Goal: Task Accomplishment & Management: Complete application form

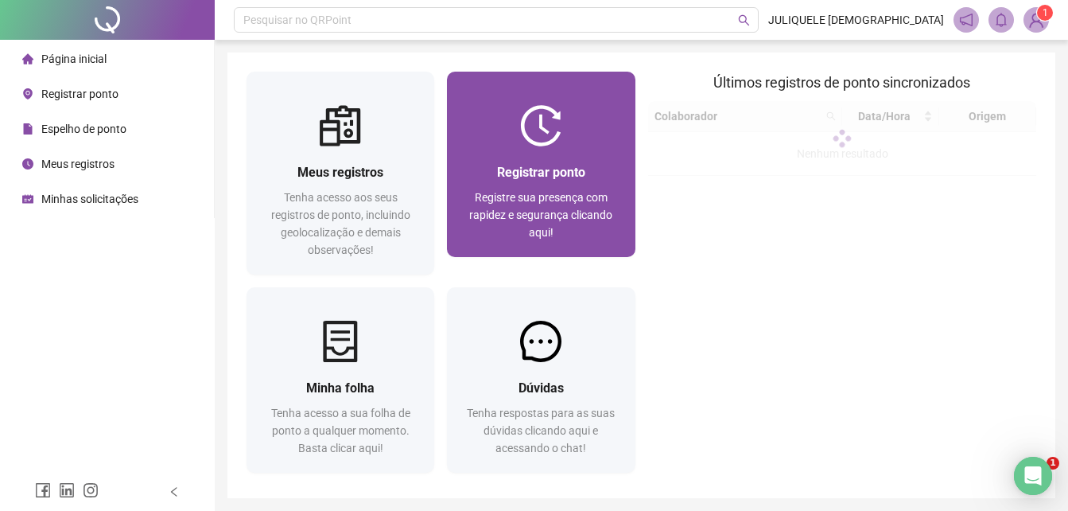
click at [543, 175] on span "Registrar ponto" at bounding box center [541, 172] width 88 height 15
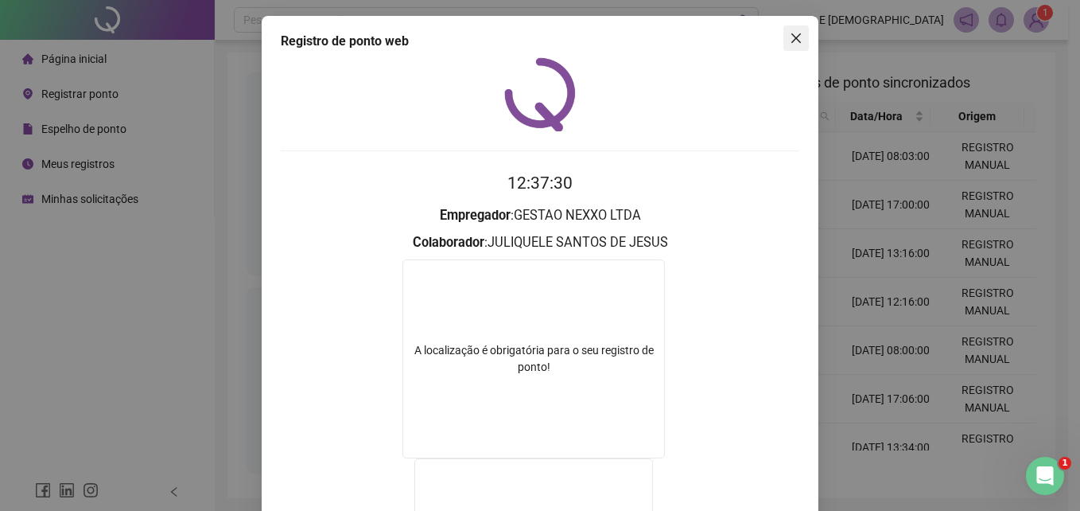
click at [796, 37] on icon "close" at bounding box center [796, 38] width 13 height 13
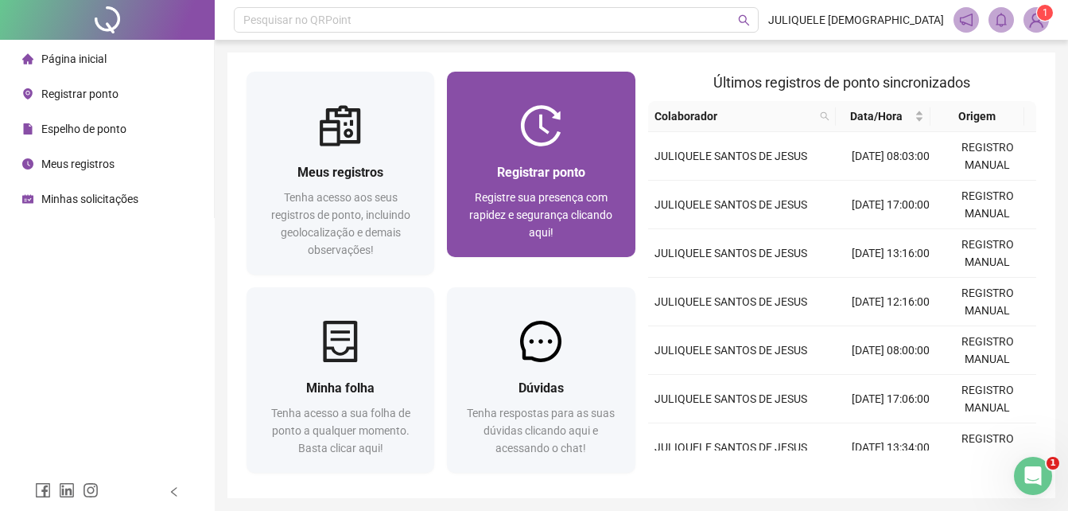
click at [567, 174] on span "Registrar ponto" at bounding box center [541, 172] width 88 height 15
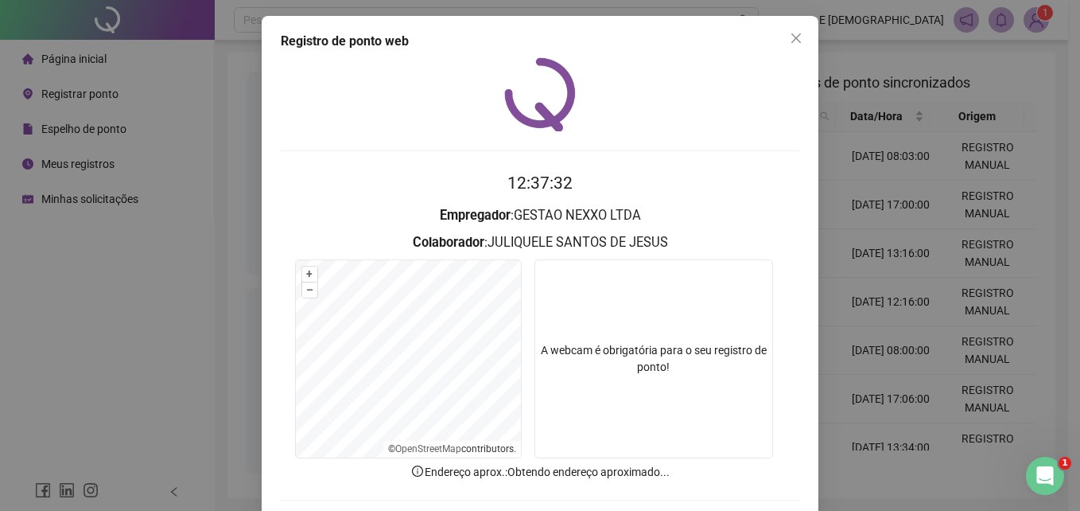
scroll to position [76, 0]
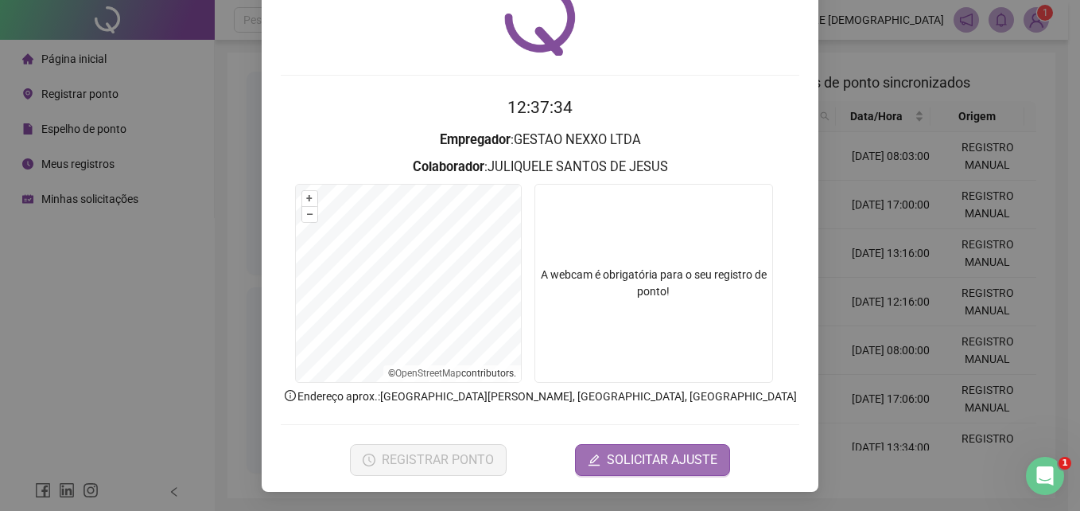
click at [640, 457] on span "SOLICITAR AJUSTE" at bounding box center [662, 459] width 111 height 19
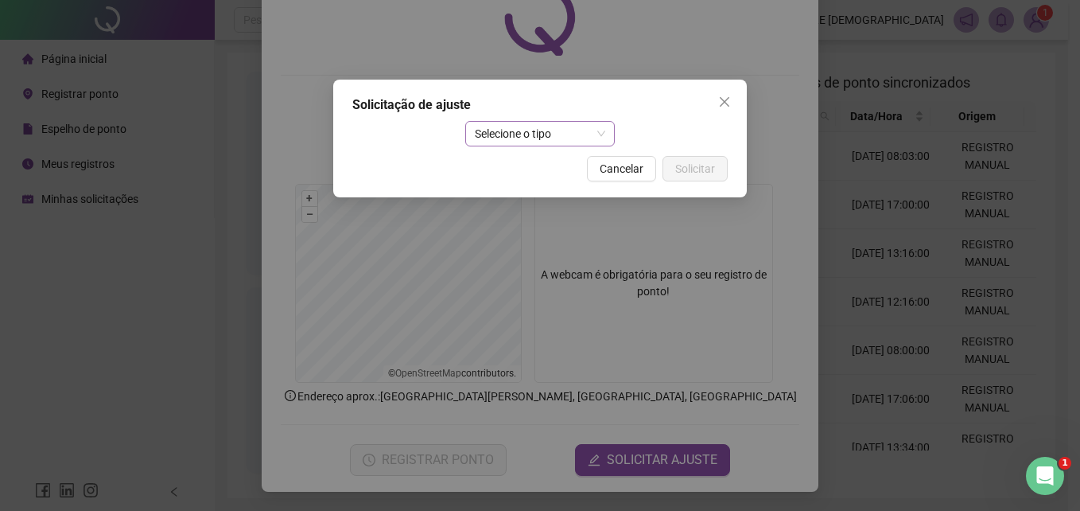
click at [547, 133] on span "Selecione o tipo" at bounding box center [540, 134] width 131 height 24
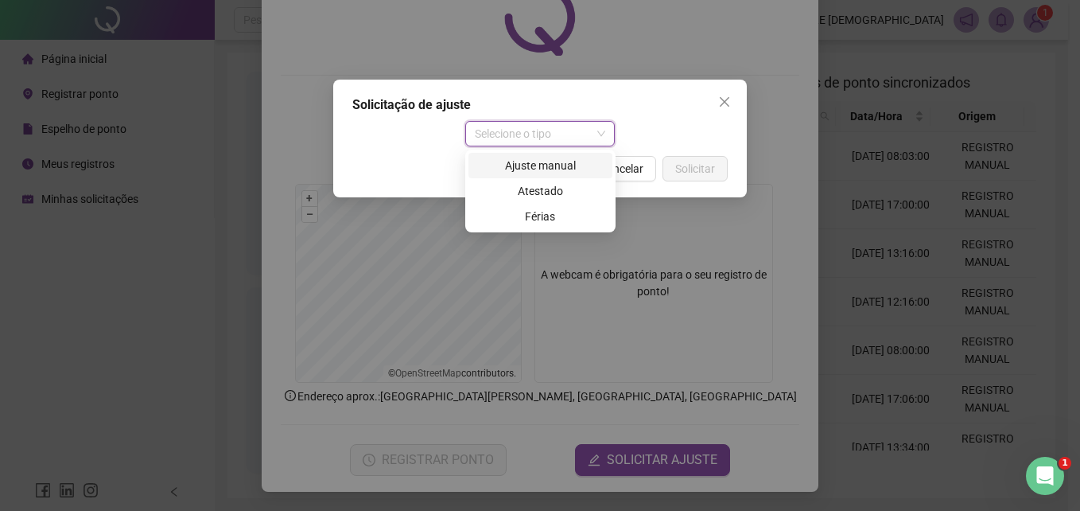
click at [547, 159] on div "Ajuste manual" at bounding box center [540, 166] width 125 height 18
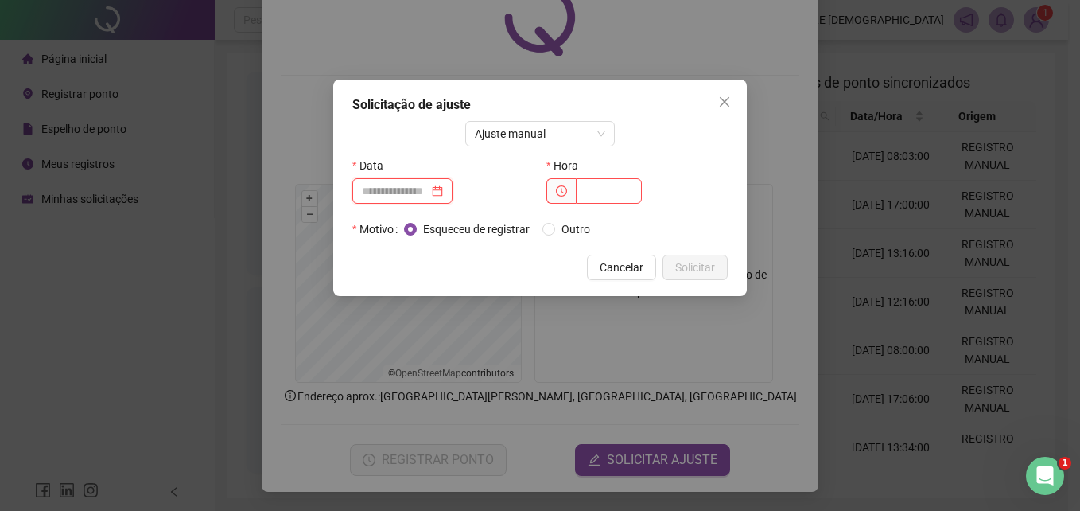
click at [404, 193] on input at bounding box center [395, 191] width 67 height 18
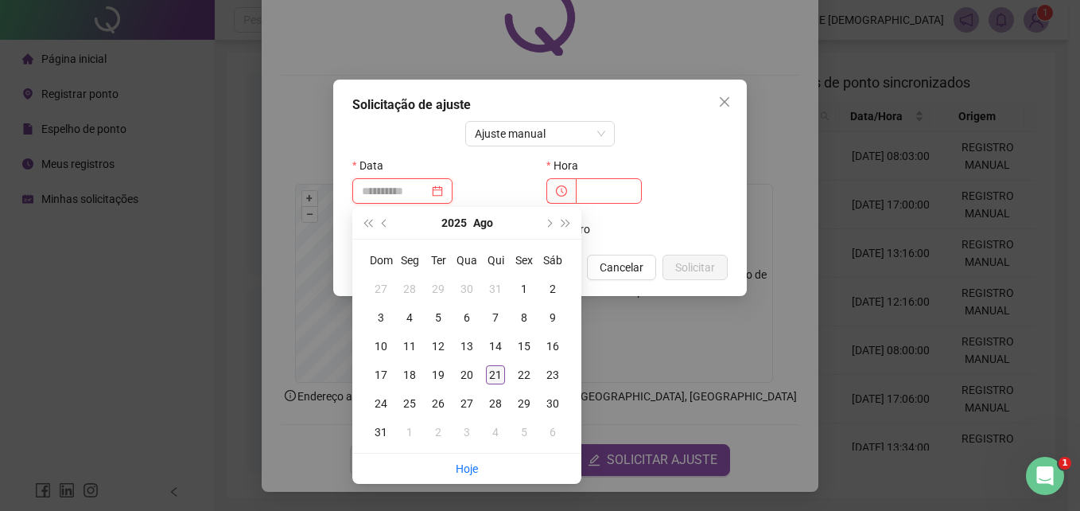
type input "**********"
click at [495, 369] on div "21" at bounding box center [495, 374] width 19 height 19
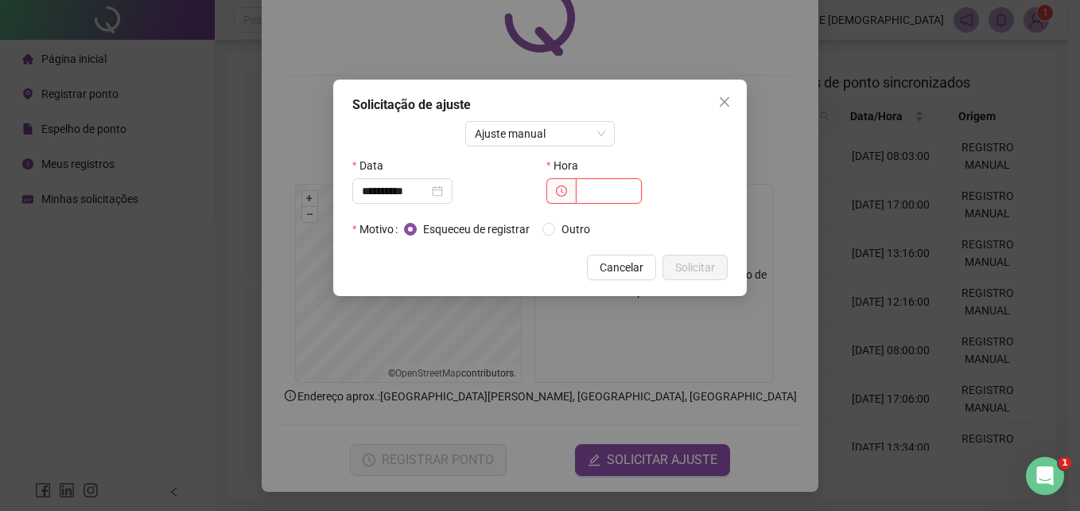
click at [613, 184] on input "text" at bounding box center [609, 190] width 66 height 25
type input "*****"
click at [560, 226] on span "Outro" at bounding box center [575, 229] width 41 height 18
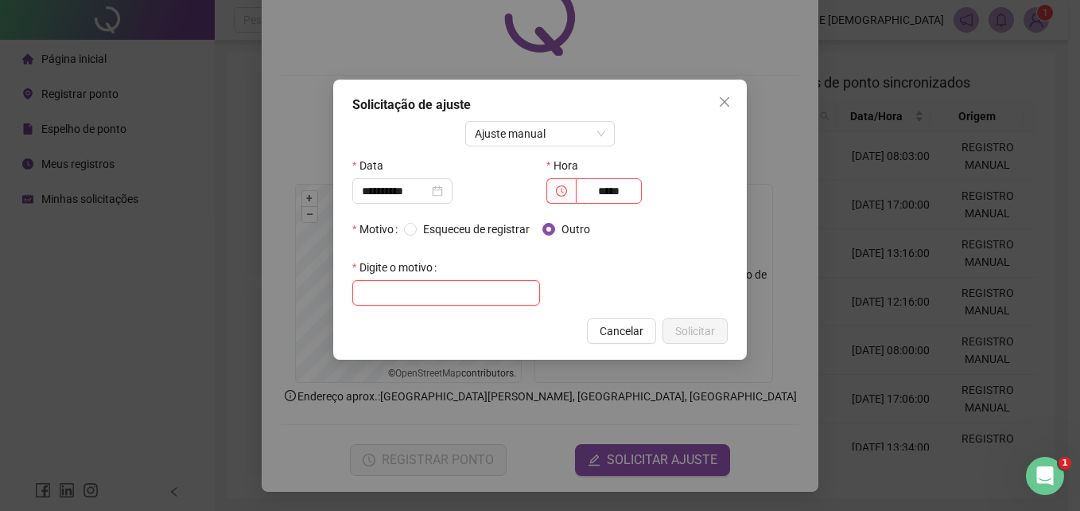
click at [417, 288] on input "text" at bounding box center [446, 292] width 188 height 25
type input "**********"
click at [706, 333] on span "Solicitar" at bounding box center [695, 331] width 40 height 18
